Goal: Transaction & Acquisition: Purchase product/service

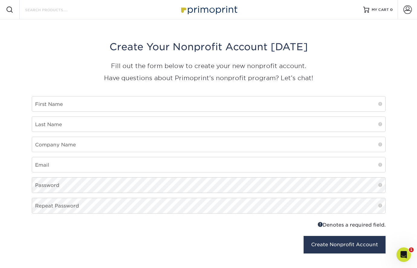
click at [59, 11] on input "Search Products" at bounding box center [54, 9] width 59 height 7
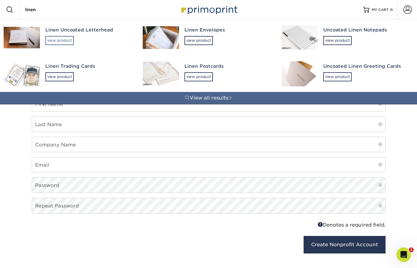
type input "linen"
click at [65, 42] on div "view product" at bounding box center [59, 40] width 28 height 9
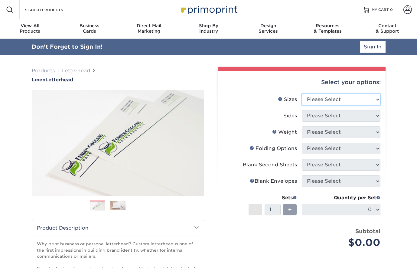
select select "8.50x11.00"
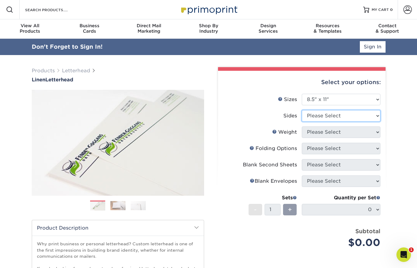
select select "32d3c223-f82c-492b-b915-ba065a00862f"
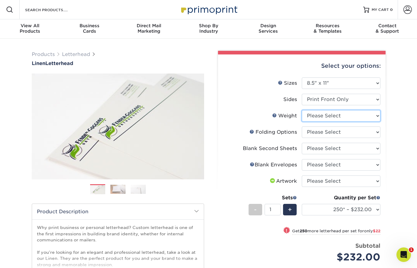
select select "70LB"
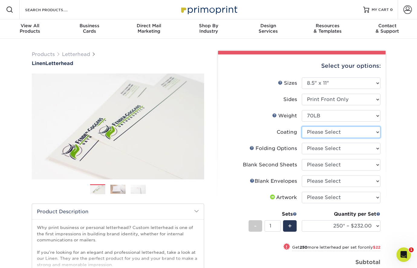
select select "3e7618de-abca-4bda-9f97-8b9129e913d8"
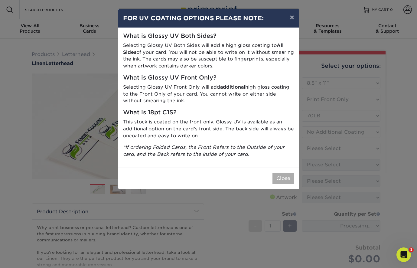
click at [285, 175] on button "Close" at bounding box center [284, 178] width 22 height 11
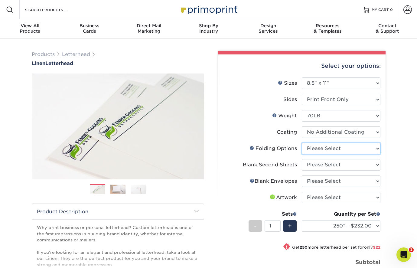
select select "9b1d5825-34d1-4721-9874-ed79abb003d7"
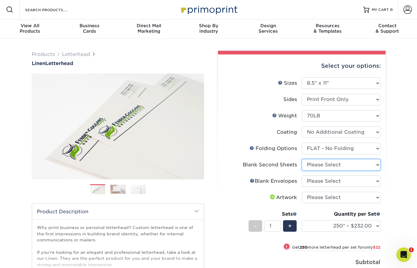
select select "80c01c16-d127-4b18-b8f3-2c0f873fa65b"
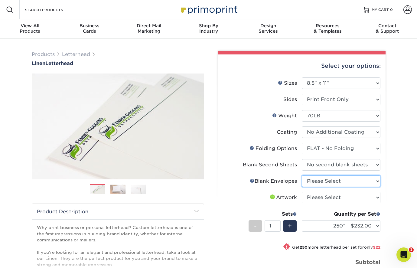
select select "9f137334-7cf0-4a73-8a74-a4df662606ea"
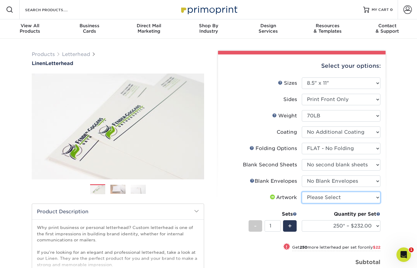
select select "upload"
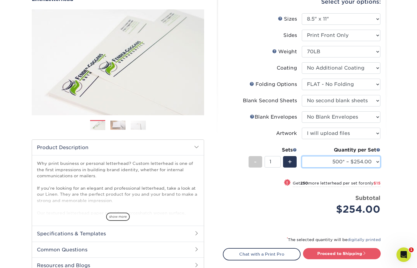
scroll to position [65, 0]
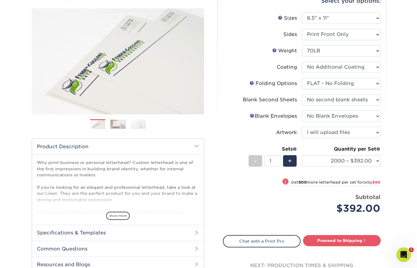
click at [341, 153] on div "Quantity per Set 250* – $232.00 500* – $254.00 750 – $269.00 1000 – $283.00 150…" at bounding box center [341, 160] width 79 height 28
select select "2500 – $458.00"
